Goal: Task Accomplishment & Management: Use online tool/utility

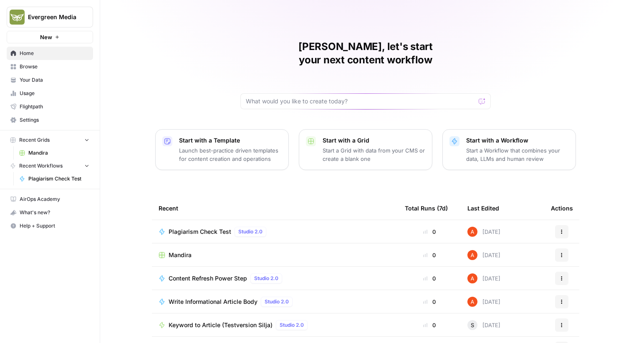
click at [198, 228] on span "Plagiarism Check Test" at bounding box center [200, 232] width 63 height 8
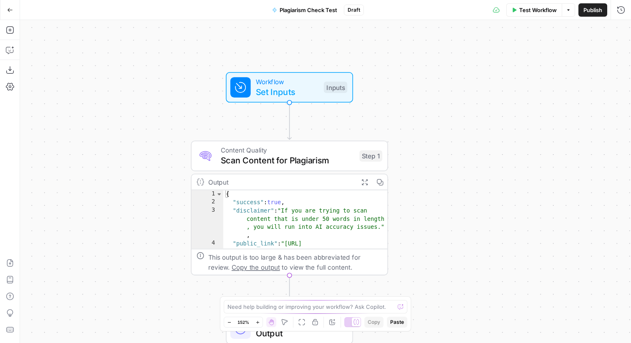
click at [14, 13] on button "Go Back" at bounding box center [10, 10] width 15 height 15
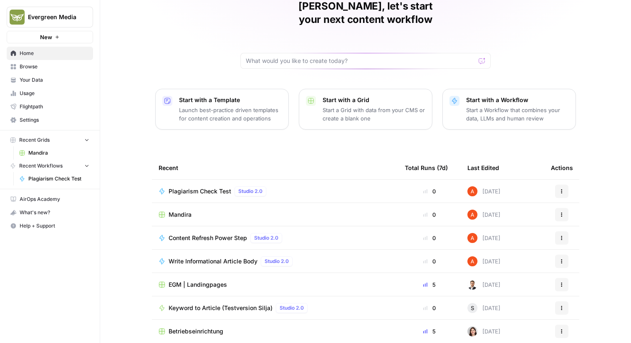
scroll to position [40, 0]
click at [176, 211] on span "Mandira" at bounding box center [180, 215] width 23 height 8
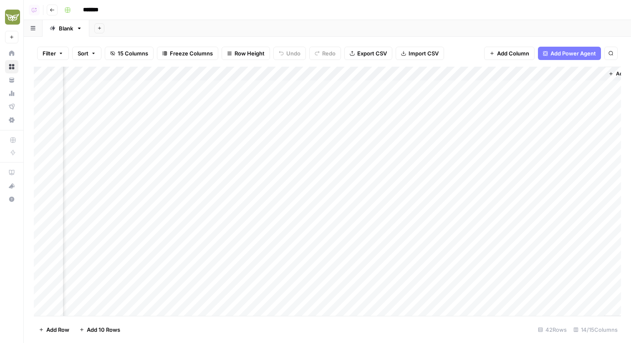
scroll to position [0, 461]
click at [258, 75] on div "Add Column" at bounding box center [327, 191] width 587 height 249
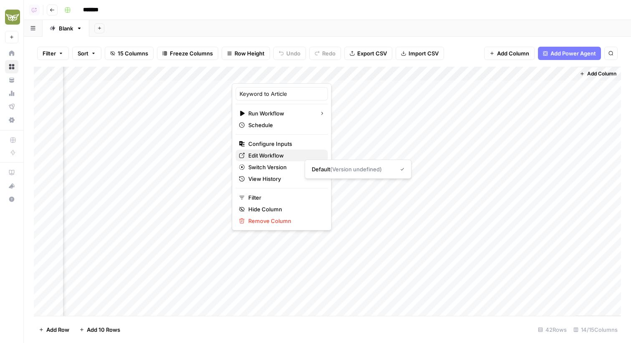
click at [268, 155] on span "Edit Workflow" at bounding box center [284, 155] width 73 height 8
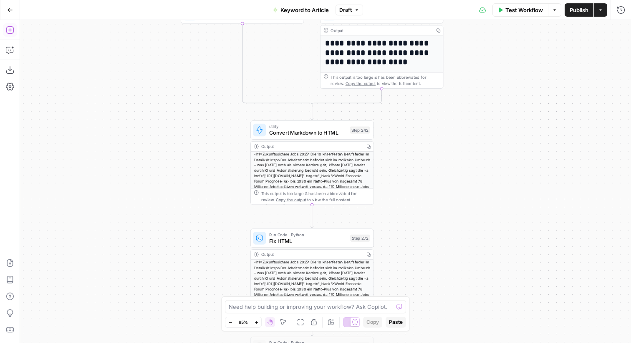
click at [10, 33] on icon "button" at bounding box center [10, 30] width 8 height 8
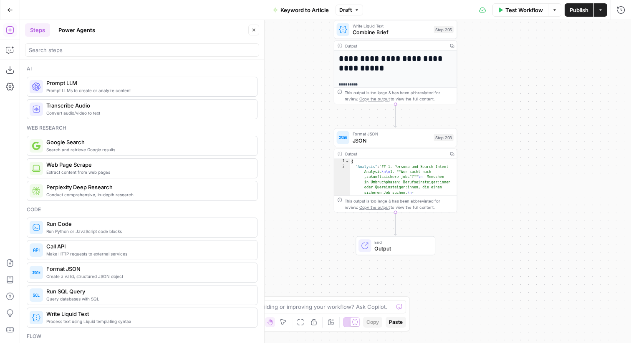
click at [387, 143] on span "JSON" at bounding box center [391, 140] width 78 height 8
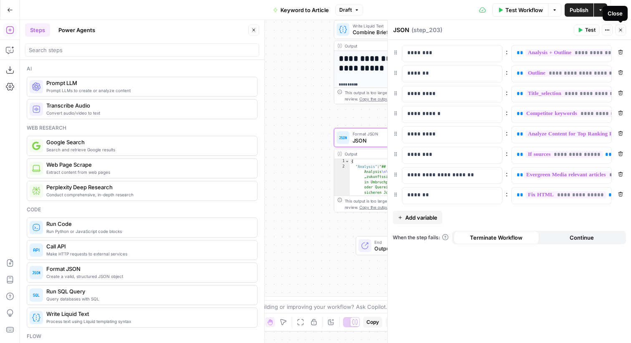
click at [622, 28] on icon "button" at bounding box center [620, 30] width 5 height 5
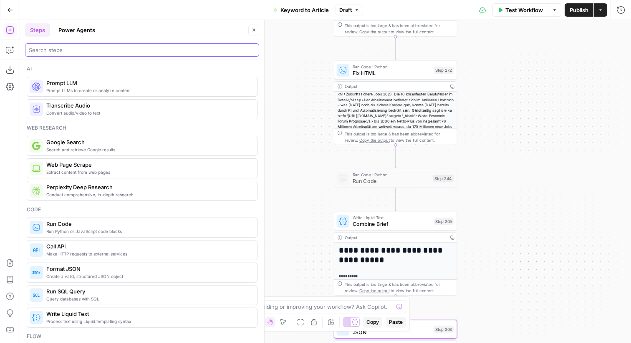
click at [205, 51] on input "search" at bounding box center [142, 50] width 226 height 8
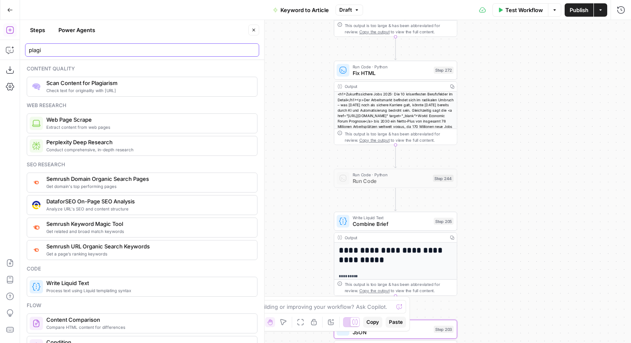
type input "plagi"
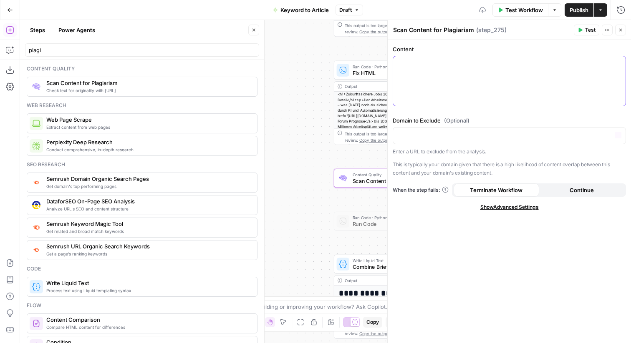
click at [452, 84] on div at bounding box center [509, 81] width 232 height 50
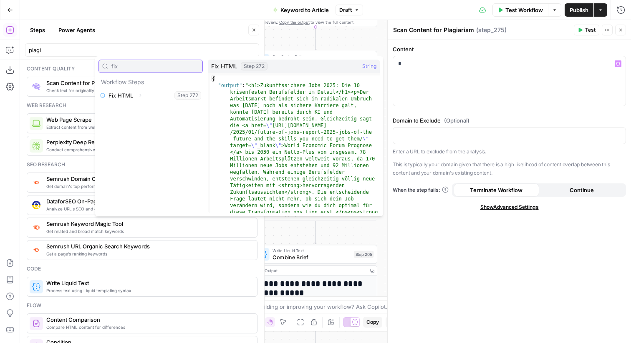
type input "fix"
click at [140, 95] on icon "button" at bounding box center [141, 95] width 2 height 3
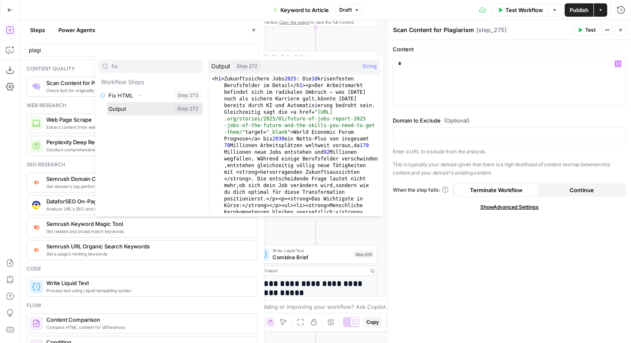
click at [128, 111] on button "Select variable Output" at bounding box center [155, 108] width 96 height 13
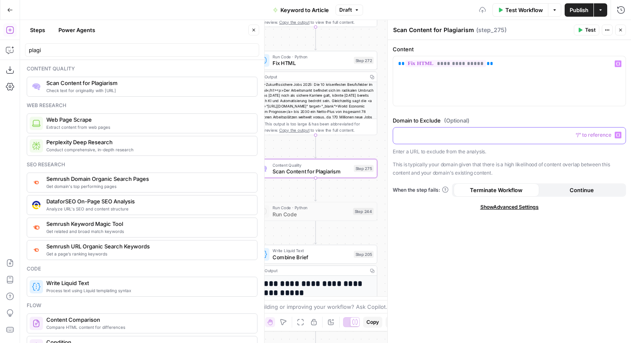
click at [433, 136] on p at bounding box center [509, 135] width 222 height 8
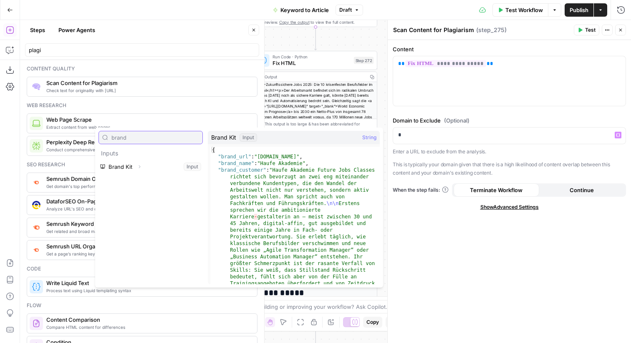
type input "brand"
click at [141, 166] on button "Expand" at bounding box center [139, 166] width 11 height 11
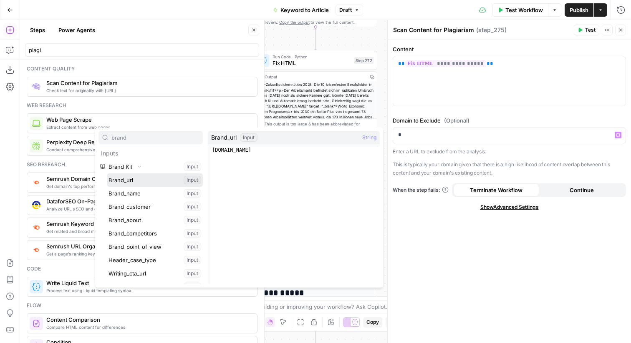
click at [134, 181] on button "Select variable Brand_url" at bounding box center [155, 180] width 96 height 13
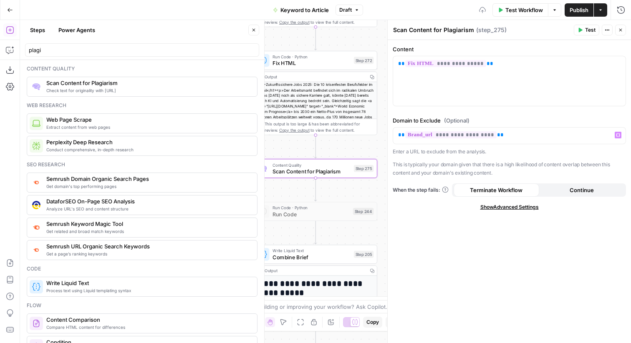
click at [252, 26] on button "Close" at bounding box center [253, 30] width 11 height 11
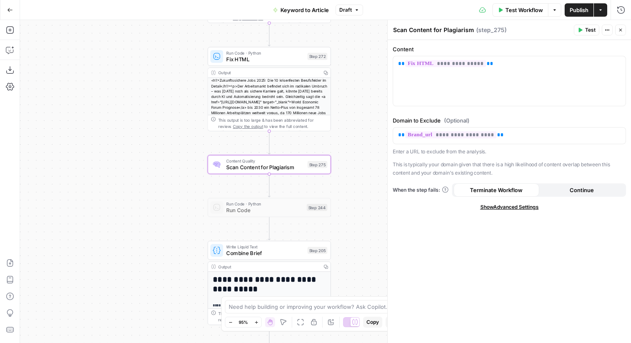
click at [582, 31] on div "Publish P" at bounding box center [578, 28] width 26 height 8
click at [580, 32] on icon "button" at bounding box center [579, 30] width 5 height 5
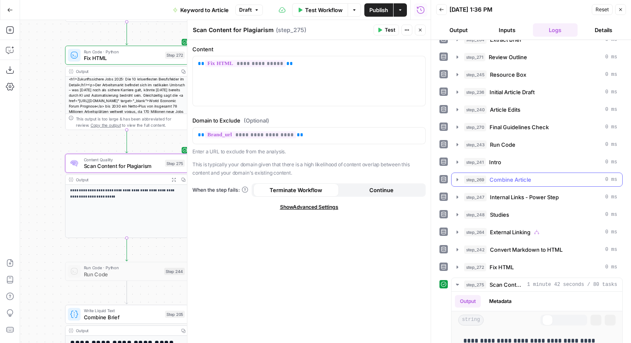
scroll to position [247, 0]
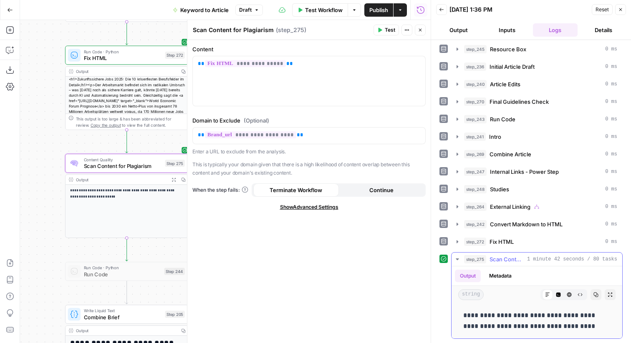
click at [508, 278] on button "Metadata" at bounding box center [500, 276] width 33 height 13
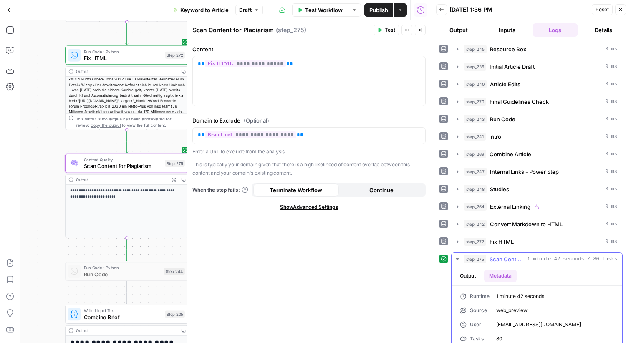
scroll to position [258, 0]
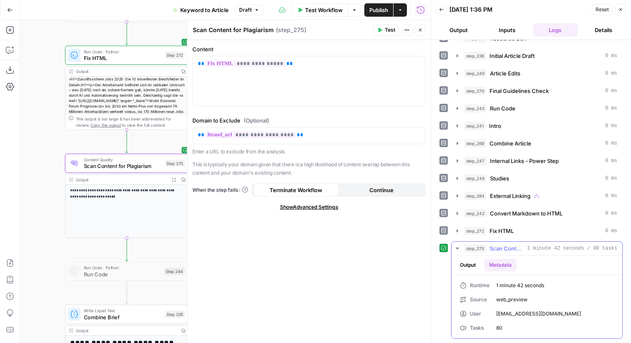
click at [476, 264] on button "Output" at bounding box center [468, 265] width 26 height 13
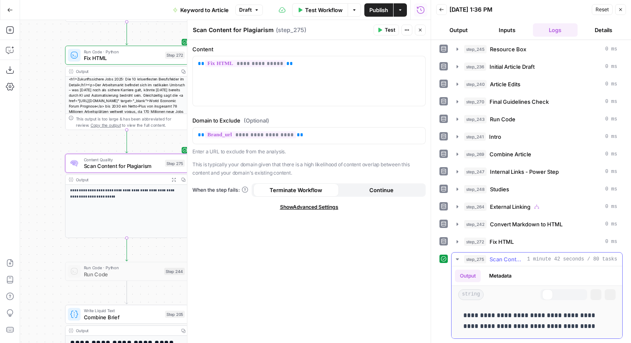
scroll to position [247, 0]
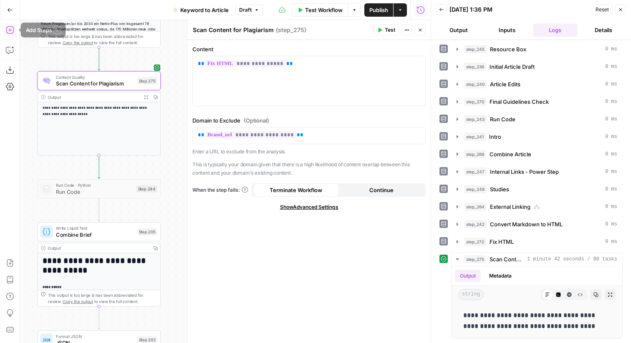
click at [15, 33] on button "Add Steps" at bounding box center [9, 29] width 13 height 13
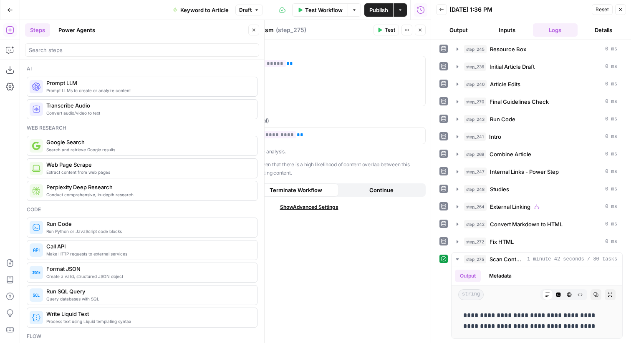
click at [418, 27] on button "Close" at bounding box center [420, 30] width 11 height 11
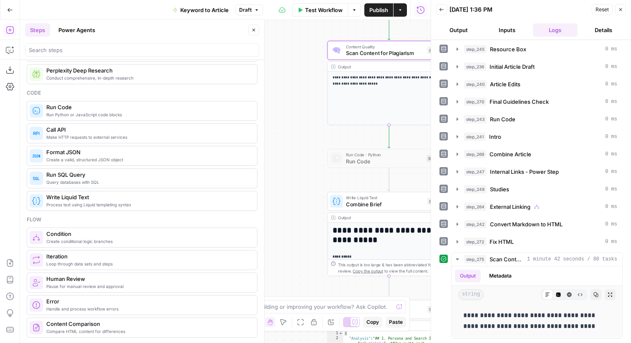
scroll to position [99, 0]
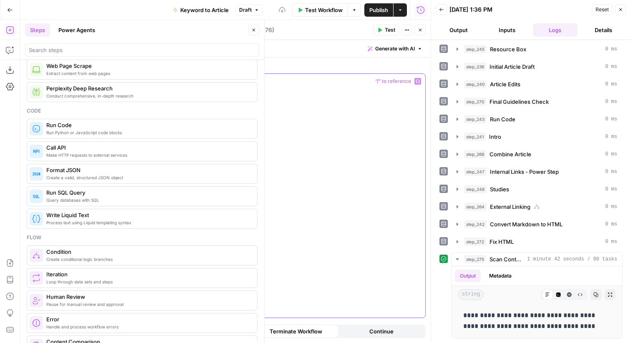
click at [370, 122] on div at bounding box center [309, 196] width 232 height 244
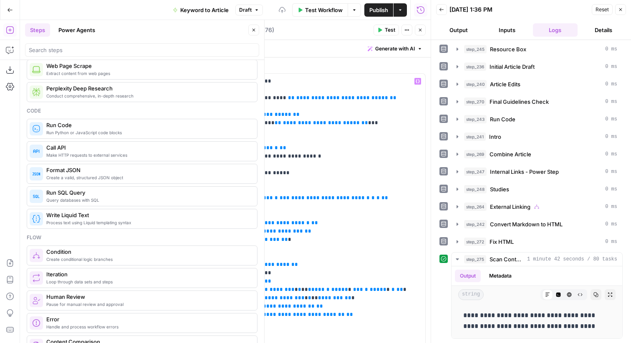
click at [621, 13] on button "Close" at bounding box center [620, 9] width 11 height 11
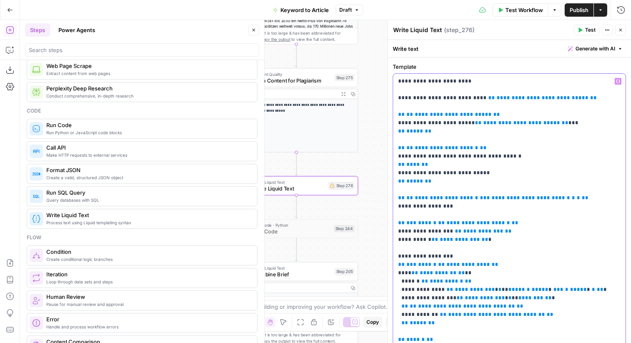
click at [501, 130] on p "**********" at bounding box center [509, 235] width 222 height 317
type input "step_1"
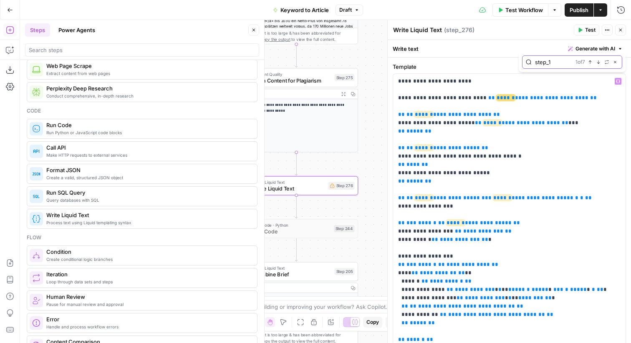
click at [608, 64] on button "Replace" at bounding box center [606, 62] width 7 height 7
click at [558, 75] on input "text" at bounding box center [572, 79] width 93 height 8
type input "step_275"
drag, startPoint x: 591, startPoint y: 91, endPoint x: 551, endPoint y: 89, distance: 40.1
click at [551, 89] on div "Replace all Replace" at bounding box center [572, 94] width 100 height 11
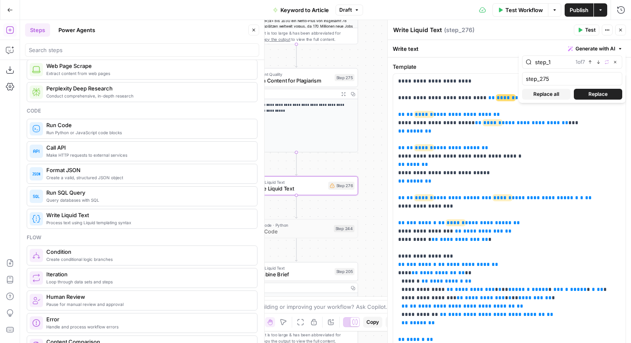
click at [552, 94] on span "Replace all" at bounding box center [546, 95] width 26 height 8
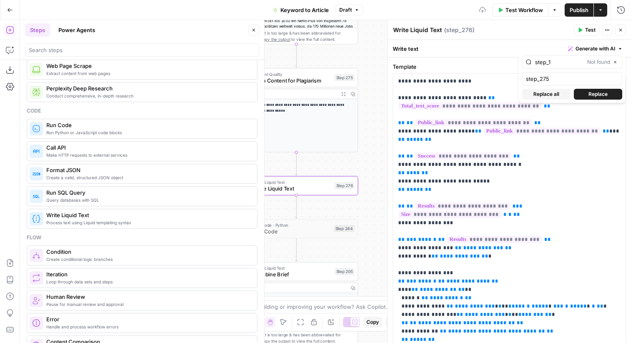
scroll to position [96, 0]
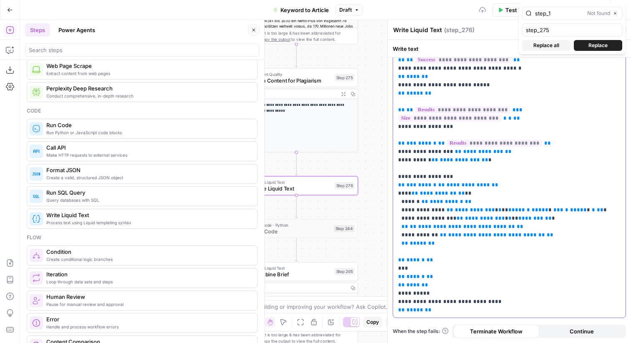
click at [558, 175] on p "**********" at bounding box center [509, 148] width 222 height 334
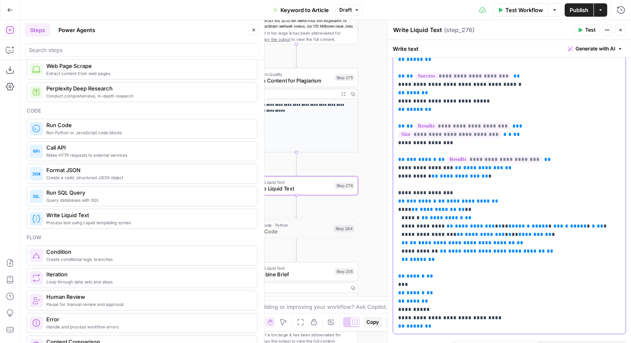
scroll to position [0, 0]
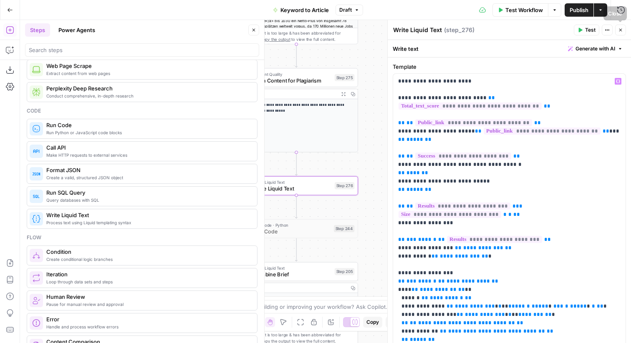
click at [619, 31] on icon "button" at bounding box center [620, 30] width 5 height 5
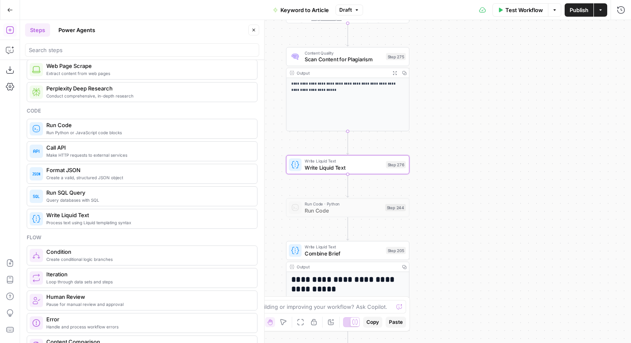
click at [367, 163] on span "Write Liquid Text" at bounding box center [343, 167] width 78 height 8
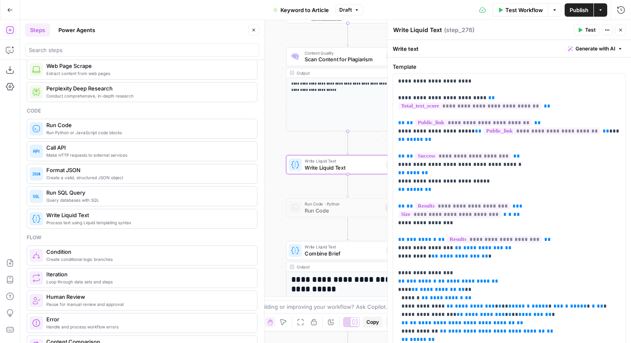
click at [415, 28] on textarea "Write Liquid Text" at bounding box center [417, 30] width 49 height 8
type textarea "Format Plagiarism Report"
click at [618, 25] on button "Close" at bounding box center [620, 30] width 11 height 11
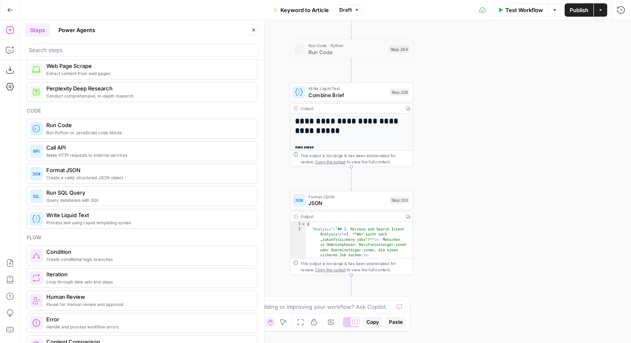
click at [381, 209] on div "Format JSON JSON Step 203 Copy step Delete step Add Note Test" at bounding box center [350, 200] width 123 height 19
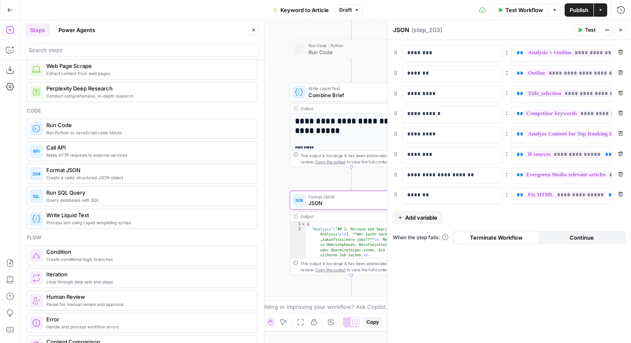
click at [426, 219] on span "Add variable" at bounding box center [421, 218] width 32 height 8
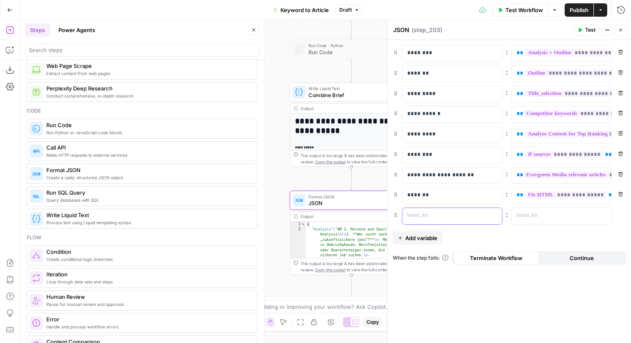
click at [440, 213] on p at bounding box center [445, 215] width 76 height 8
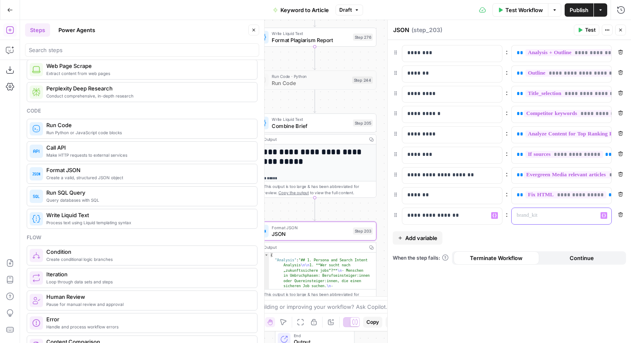
click at [562, 220] on div at bounding box center [554, 216] width 86 height 16
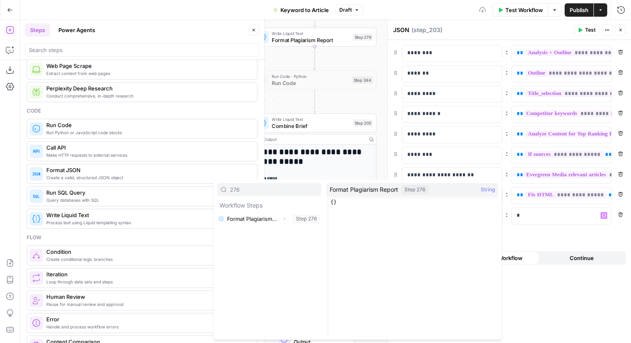
type input "276"
click at [280, 216] on button "Expand" at bounding box center [284, 219] width 11 height 11
click at [268, 231] on button "Select variable Output" at bounding box center [273, 232] width 96 height 13
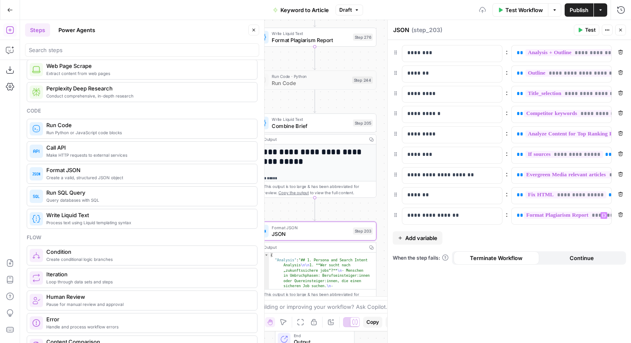
click at [624, 30] on button "Close" at bounding box center [620, 30] width 11 height 11
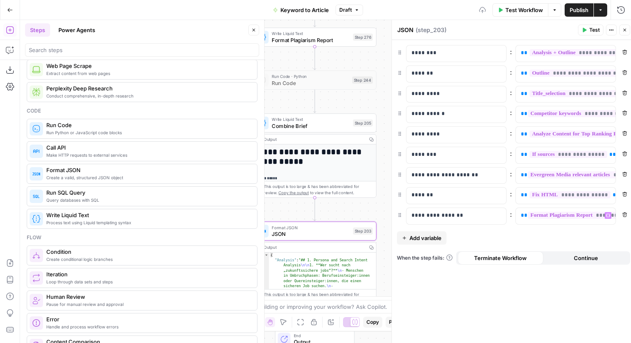
click at [575, 30] on div "JSON JSON ( step_203 )" at bounding box center [486, 29] width 179 height 9
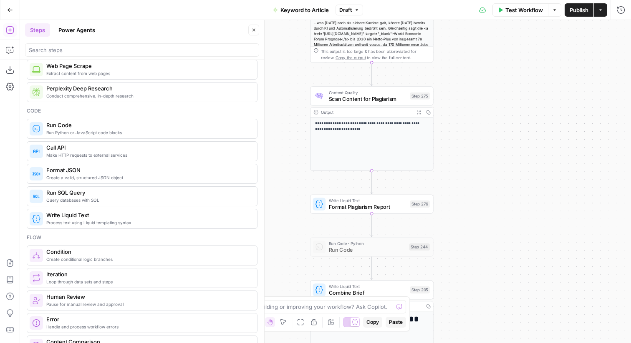
click at [417, 96] on div "Step 275" at bounding box center [420, 96] width 20 height 7
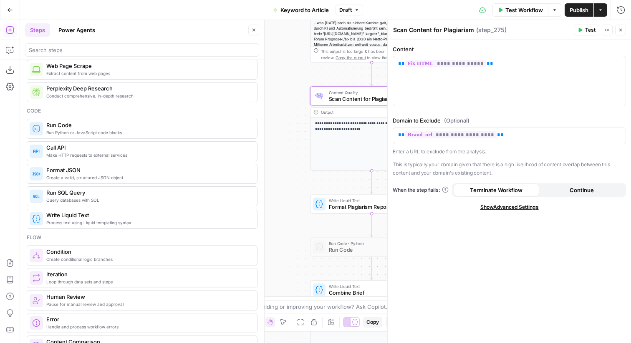
click at [557, 191] on button "Continue" at bounding box center [582, 190] width 86 height 13
click at [621, 27] on button "Close" at bounding box center [620, 30] width 11 height 11
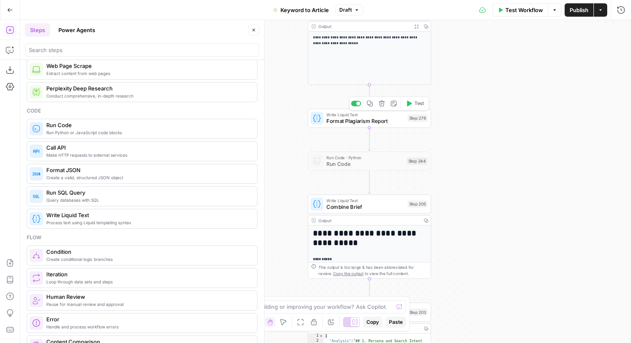
click at [419, 121] on div "Step 276" at bounding box center [417, 118] width 20 height 7
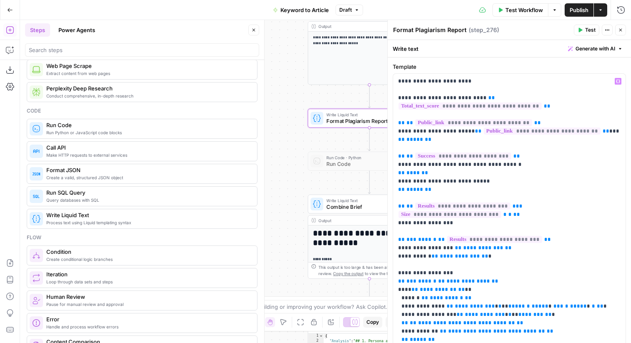
scroll to position [96, 0]
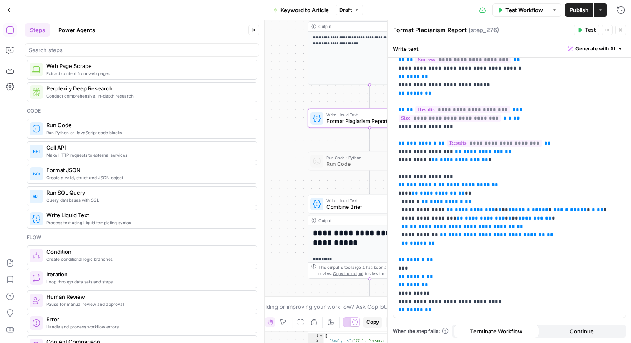
click at [565, 332] on button "Continue" at bounding box center [582, 331] width 86 height 13
click at [624, 32] on button "Close" at bounding box center [620, 30] width 11 height 11
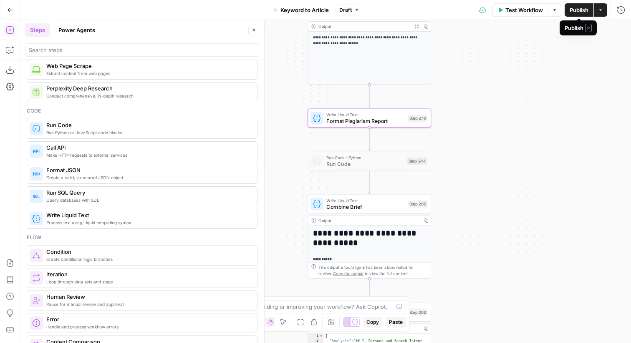
click at [583, 13] on span "Publish" at bounding box center [578, 10] width 19 height 8
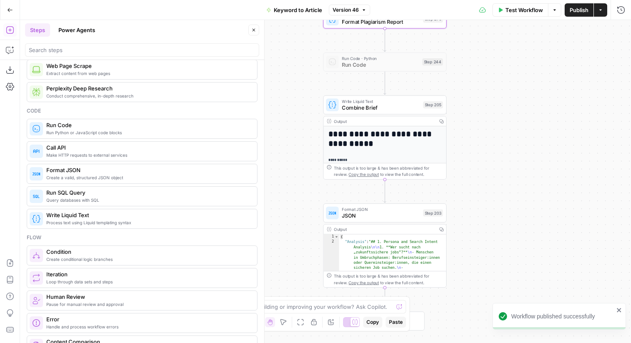
drag, startPoint x: 10, startPoint y: 8, endPoint x: 91, endPoint y: 5, distance: 81.0
click at [91, 5] on div "Go Back Keyword to Article Version 46 Test Workflow Options Publish Actions Run…" at bounding box center [315, 10] width 631 height 20
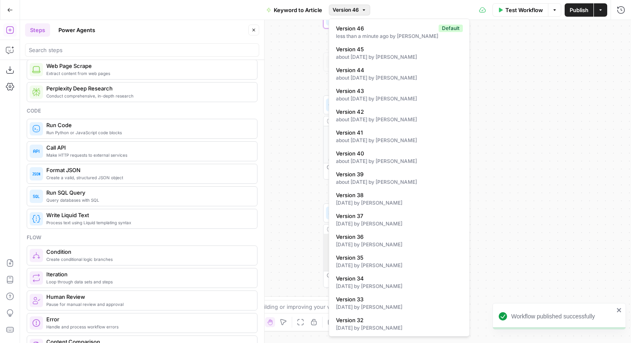
click at [363, 8] on icon "button" at bounding box center [363, 10] width 5 height 5
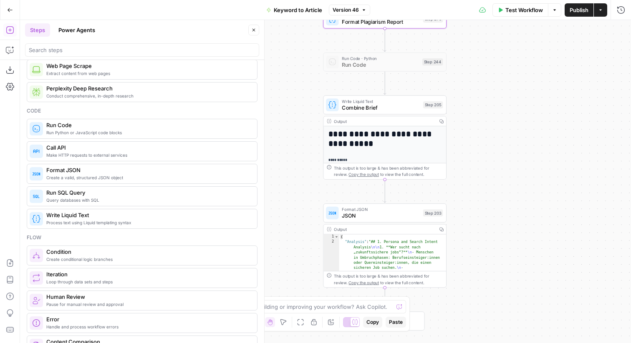
click at [363, 8] on icon "button" at bounding box center [363, 10] width 5 height 5
click at [10, 10] on icon "button" at bounding box center [10, 10] width 5 height 4
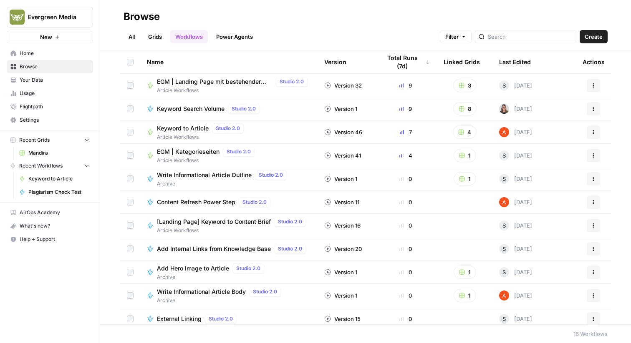
click at [160, 36] on link "Grids" at bounding box center [155, 36] width 24 height 13
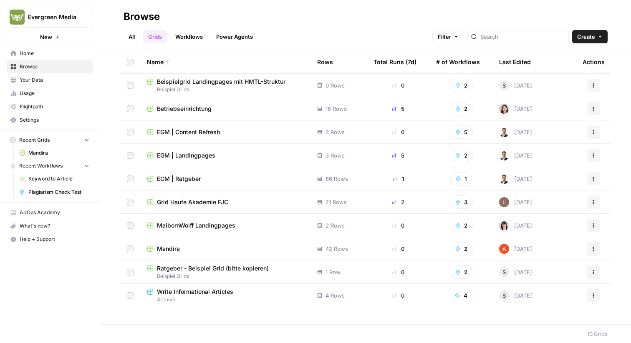
click at [169, 249] on span "Mandira" at bounding box center [168, 249] width 23 height 8
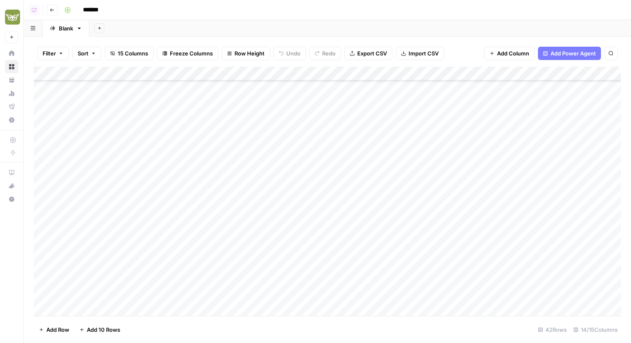
scroll to position [374, 0]
click at [102, 268] on div "Add Column" at bounding box center [327, 191] width 587 height 249
click at [94, 297] on div "Add Column" at bounding box center [327, 191] width 587 height 249
click at [154, 264] on div "Add Column" at bounding box center [327, 191] width 587 height 249
click at [157, 294] on div "Add Column" at bounding box center [327, 191] width 587 height 249
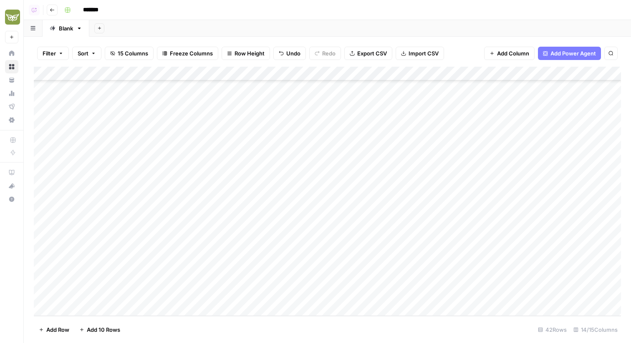
drag, startPoint x: 283, startPoint y: 265, endPoint x: 556, endPoint y: 263, distance: 272.4
click at [556, 263] on div "Add Column" at bounding box center [327, 191] width 587 height 249
drag, startPoint x: 294, startPoint y: 296, endPoint x: 548, endPoint y: 295, distance: 254.4
click at [548, 295] on div "Add Column" at bounding box center [327, 191] width 587 height 249
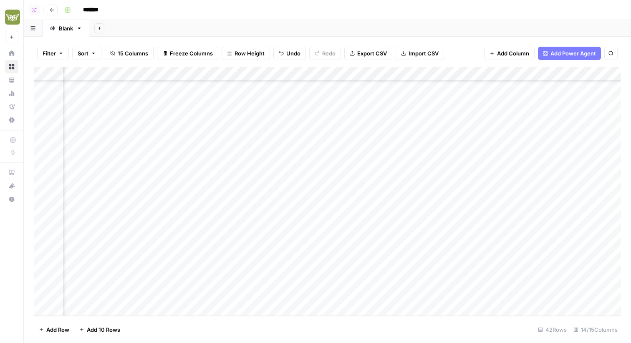
click at [526, 264] on div "Add Column" at bounding box center [327, 191] width 587 height 249
click at [523, 294] on div "Add Column" at bounding box center [327, 191] width 587 height 249
click at [287, 295] on div "Add Column" at bounding box center [327, 191] width 587 height 249
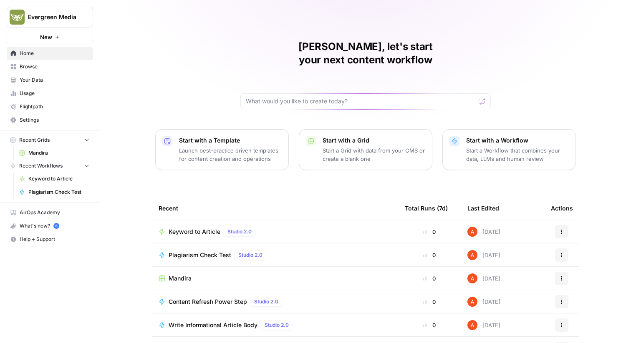
click at [51, 63] on span "Browse" at bounding box center [55, 67] width 70 height 8
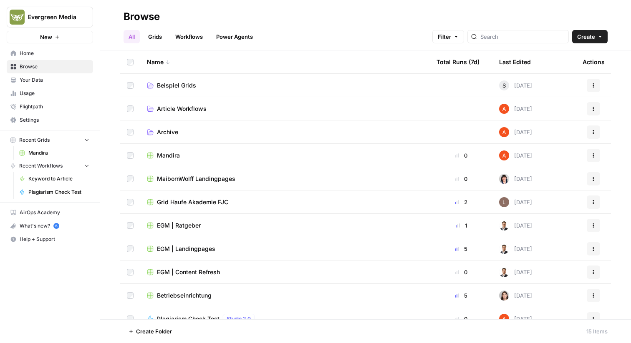
click at [179, 35] on link "Workflows" at bounding box center [189, 36] width 38 height 13
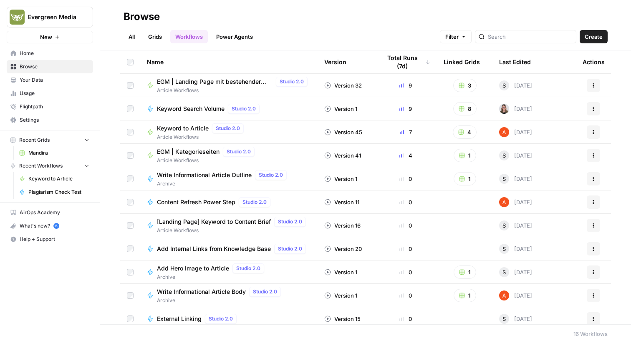
click at [125, 36] on link "All" at bounding box center [131, 36] width 16 height 13
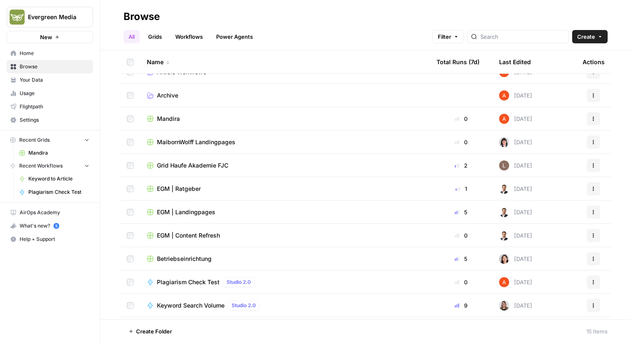
scroll to position [105, 0]
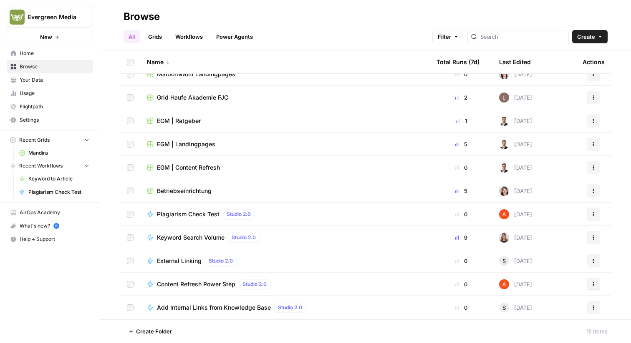
click at [200, 215] on span "Plagiarism Check Test" at bounding box center [188, 214] width 63 height 8
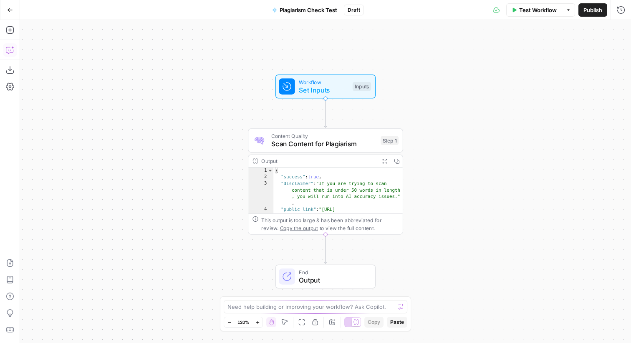
click at [10, 50] on icon "button" at bounding box center [10, 50] width 8 height 8
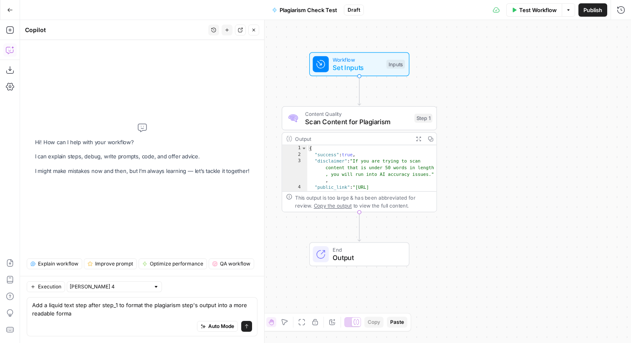
type textarea "Add a liquid text step after step_1 to format the plagiarism step's output into…"
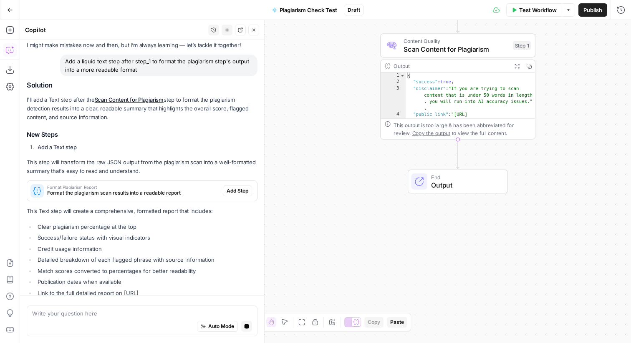
scroll to position [32, 0]
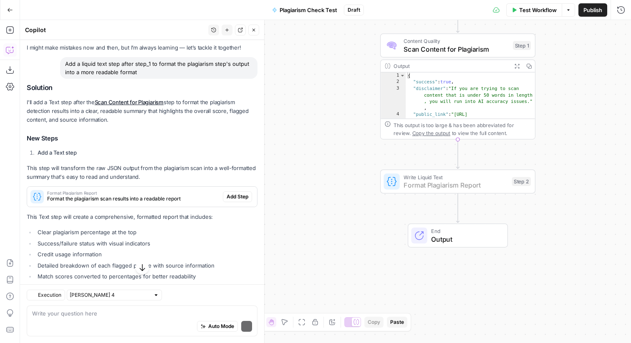
click at [239, 194] on span "Add Step" at bounding box center [237, 197] width 22 height 8
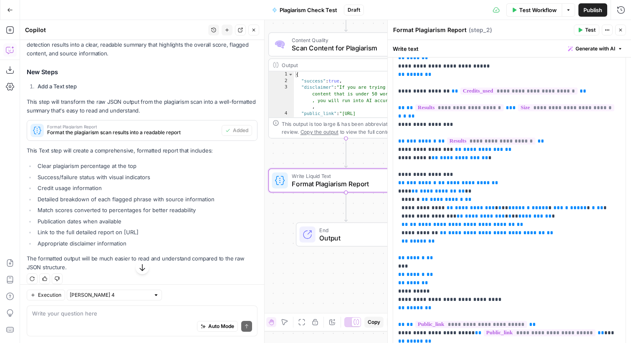
scroll to position [130, 0]
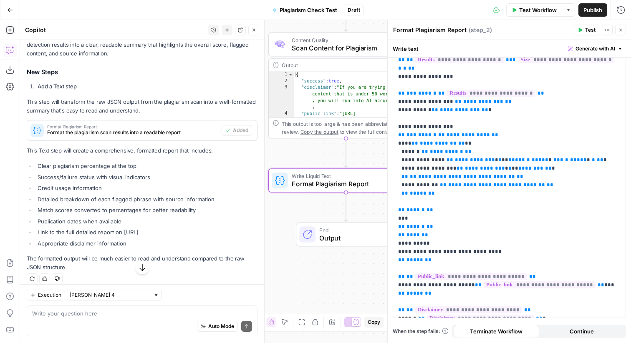
click at [584, 29] on button "Test" at bounding box center [585, 30] width 25 height 11
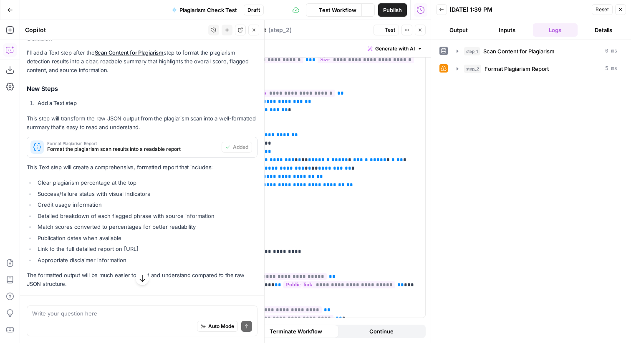
scroll to position [119, 0]
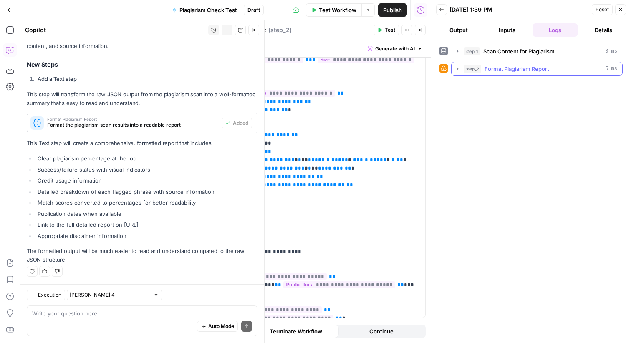
click at [525, 74] on button "step_2 Format Plagiarism Report 5 ms" at bounding box center [536, 68] width 171 height 13
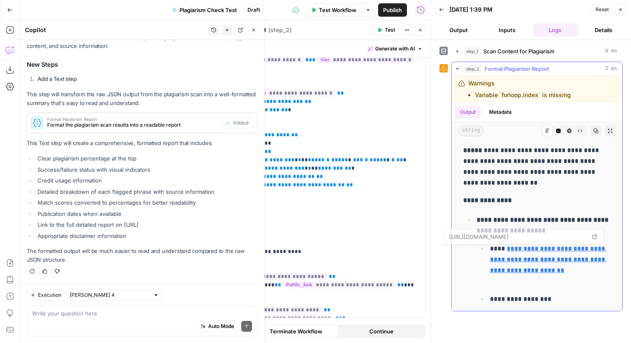
scroll to position [129, 0]
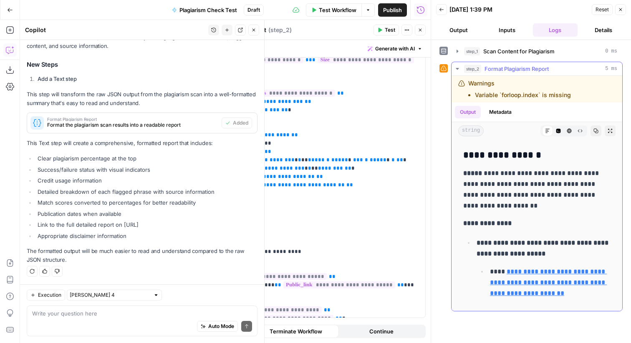
drag, startPoint x: 496, startPoint y: 173, endPoint x: 536, endPoint y: 173, distance: 40.5
click at [536, 173] on p "**********" at bounding box center [536, 189] width 147 height 43
copy p "**********"
click at [516, 270] on link "**********" at bounding box center [548, 283] width 117 height 28
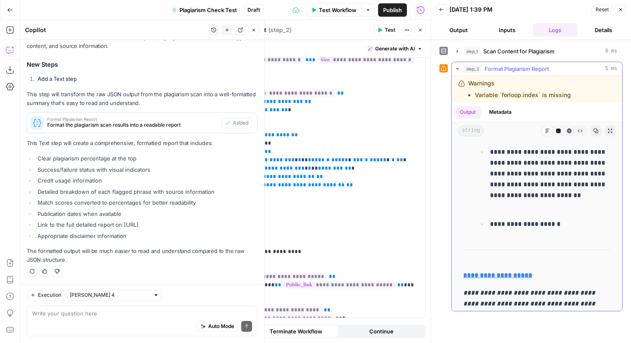
scroll to position [2075, 0]
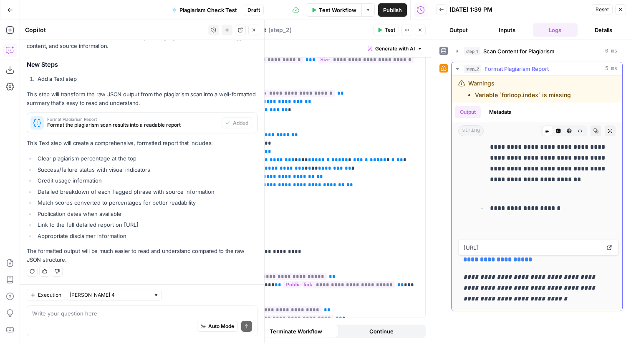
click at [498, 260] on strong "**********" at bounding box center [497, 260] width 69 height 6
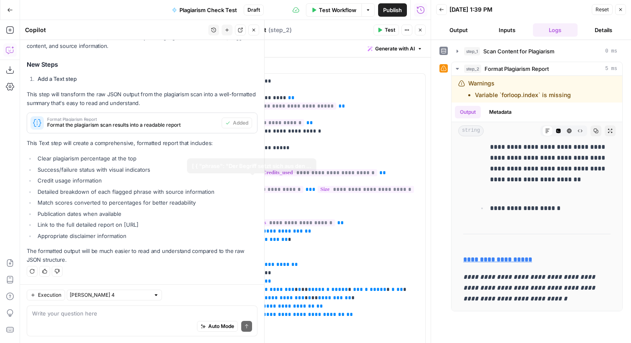
scroll to position [130, 0]
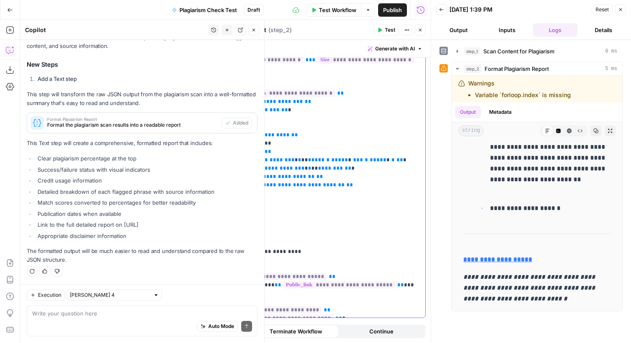
click at [300, 224] on p "**********" at bounding box center [309, 130] width 222 height 367
type input "view det"
drag, startPoint x: 249, startPoint y: 276, endPoint x: 186, endPoint y: 262, distance: 63.6
click at [187, 262] on div "**********" at bounding box center [309, 181] width 244 height 323
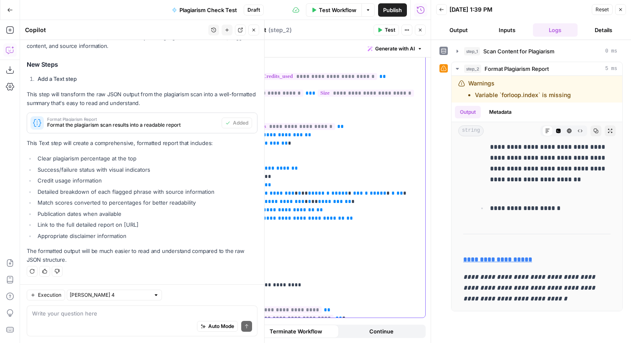
scroll to position [0, 0]
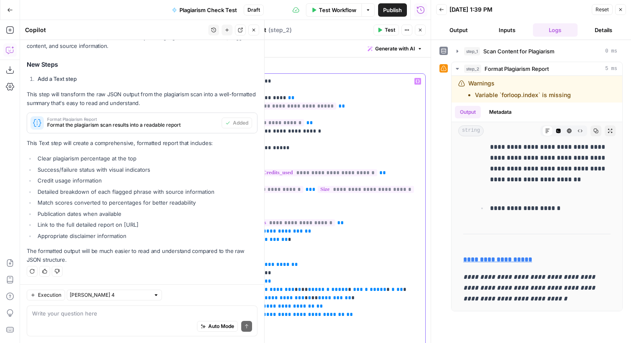
click at [255, 104] on p "**********" at bounding box center [309, 244] width 222 height 334
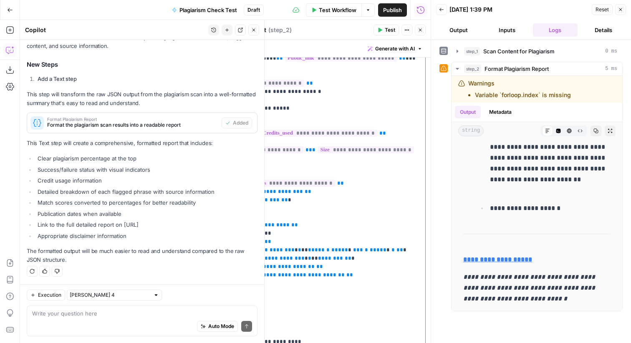
scroll to position [73, 0]
drag, startPoint x: 375, startPoint y: 127, endPoint x: 368, endPoint y: 105, distance: 23.7
click at [368, 105] on p "**********" at bounding box center [309, 187] width 222 height 367
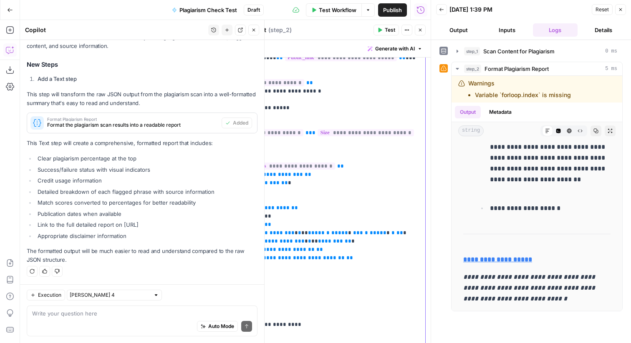
scroll to position [113, 0]
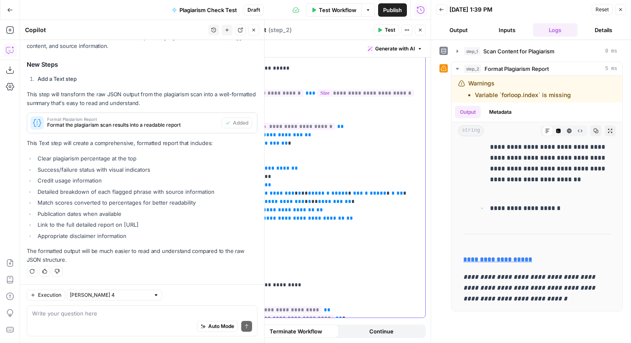
drag, startPoint x: 289, startPoint y: 314, endPoint x: 277, endPoint y: 286, distance: 30.6
click at [277, 286] on p "**********" at bounding box center [309, 139] width 222 height 350
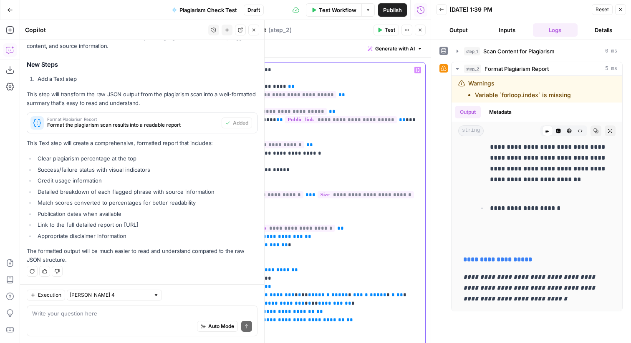
scroll to position [0, 0]
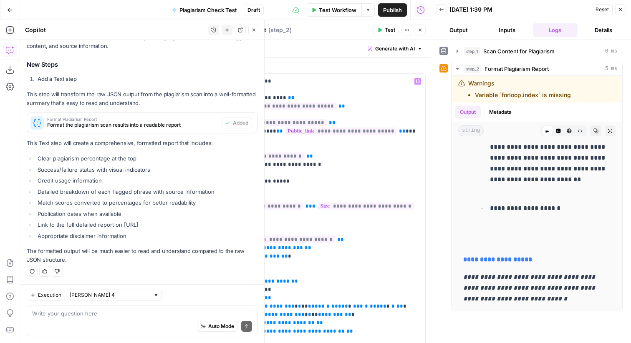
click at [624, 8] on button "Close" at bounding box center [620, 9] width 11 height 11
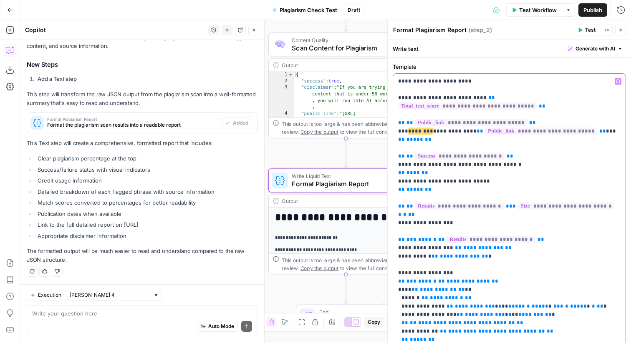
click at [447, 132] on p "**********" at bounding box center [509, 235] width 222 height 317
